Goal: Task Accomplishment & Management: Manage account settings

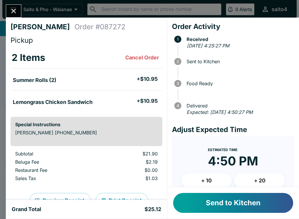
click at [235, 201] on button "Send to Kitchen" at bounding box center [233, 203] width 120 height 20
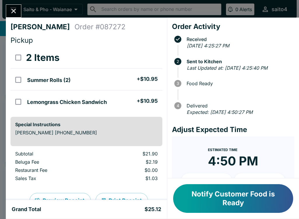
click at [253, 216] on div "Notify Customer Food is Ready" at bounding box center [233, 198] width 132 height 40
click at [233, 200] on button "Notify Customer Food is Ready" at bounding box center [233, 198] width 120 height 29
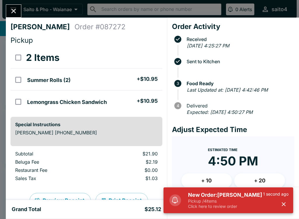
click at [241, 193] on h5 "New Order: [PERSON_NAME]" at bounding box center [225, 194] width 75 height 7
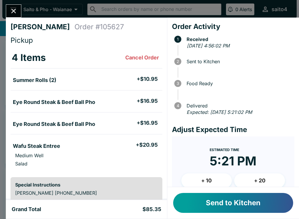
click at [252, 197] on button "Send to Kitchen" at bounding box center [233, 203] width 120 height 20
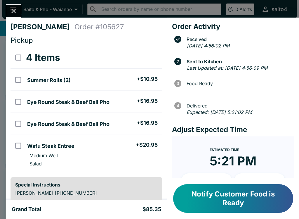
click at [256, 198] on button "Notify Customer Food is Ready" at bounding box center [233, 198] width 120 height 29
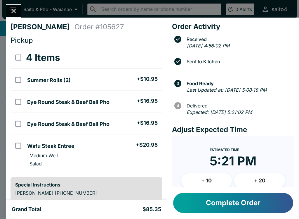
click at [249, 201] on button "Complete Order" at bounding box center [233, 203] width 120 height 20
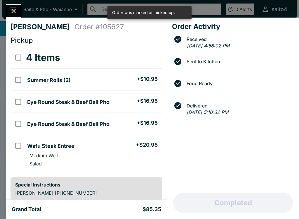
click at [12, 2] on div "[PERSON_NAME] Order # 105627 Pickup 4 Items Summer Rolls (2) + $10.95 Eye Round…" at bounding box center [149, 109] width 299 height 219
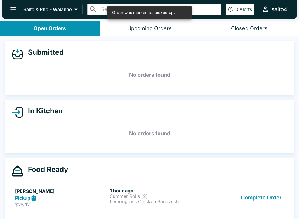
click at [249, 190] on button "Complete Order" at bounding box center [261, 197] width 45 height 20
